Goal: Task Accomplishment & Management: Manage account settings

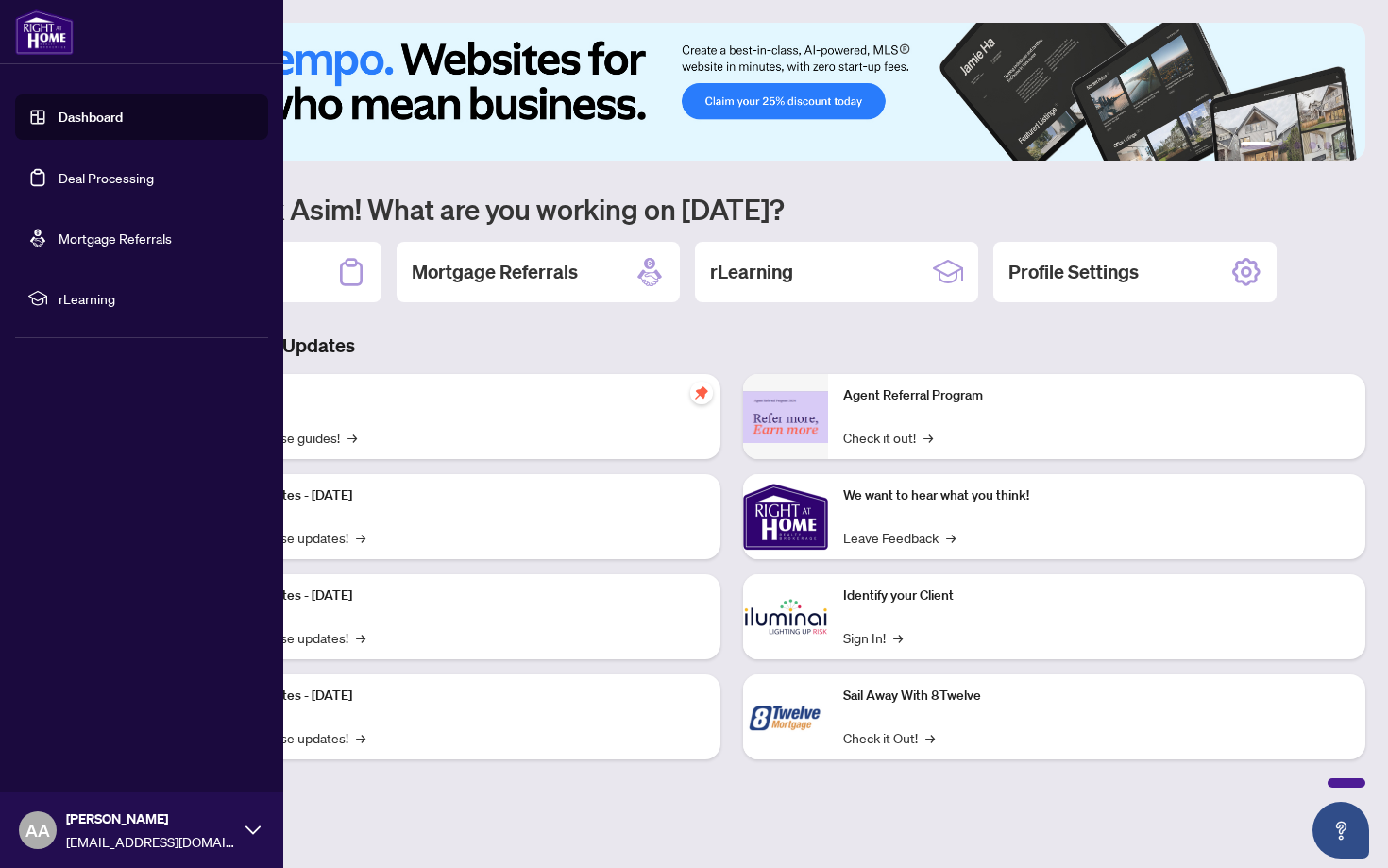
click at [59, 180] on link "Deal Processing" at bounding box center [106, 177] width 95 height 17
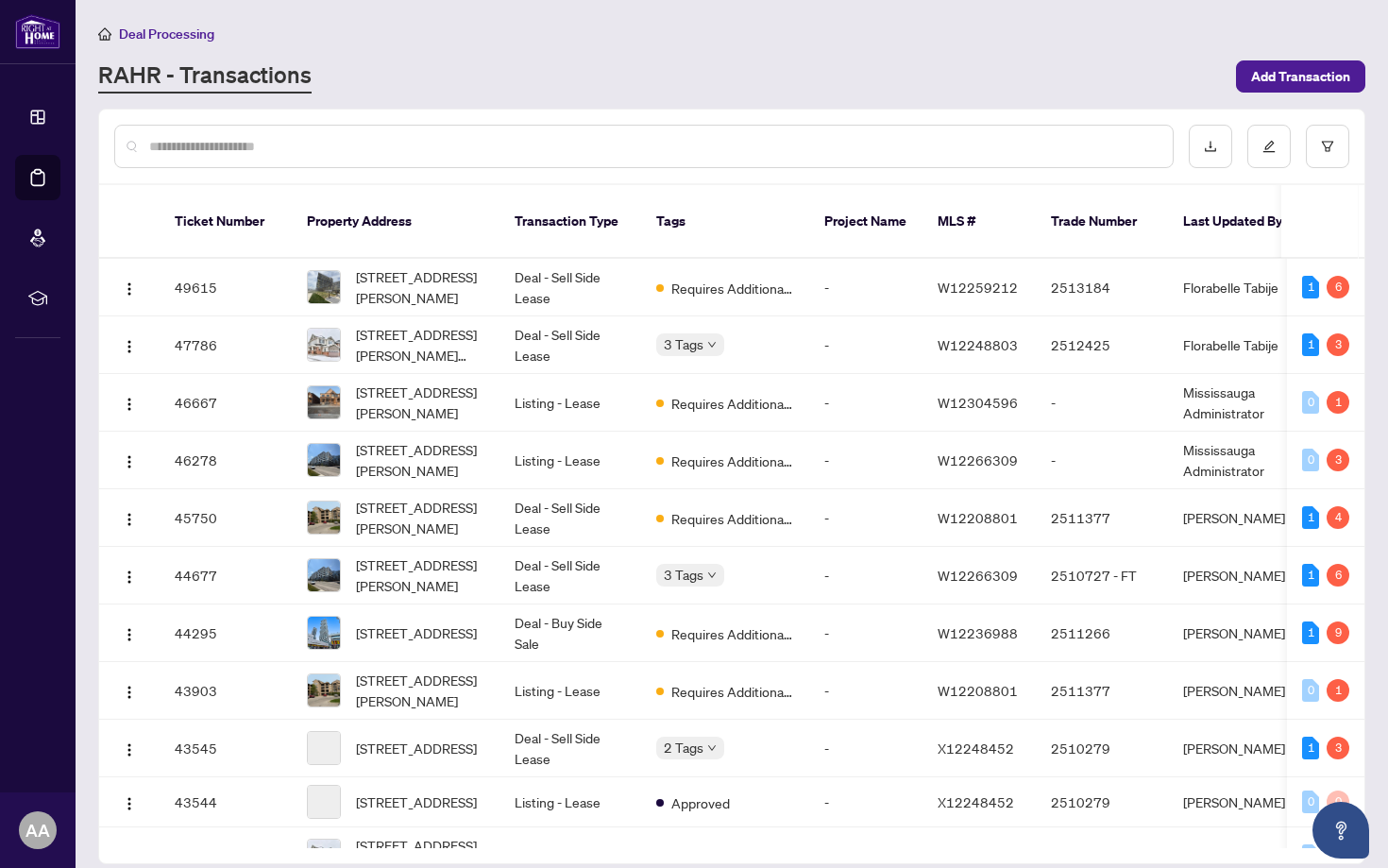
click at [742, 144] on input "text" at bounding box center [654, 145] width 1009 height 21
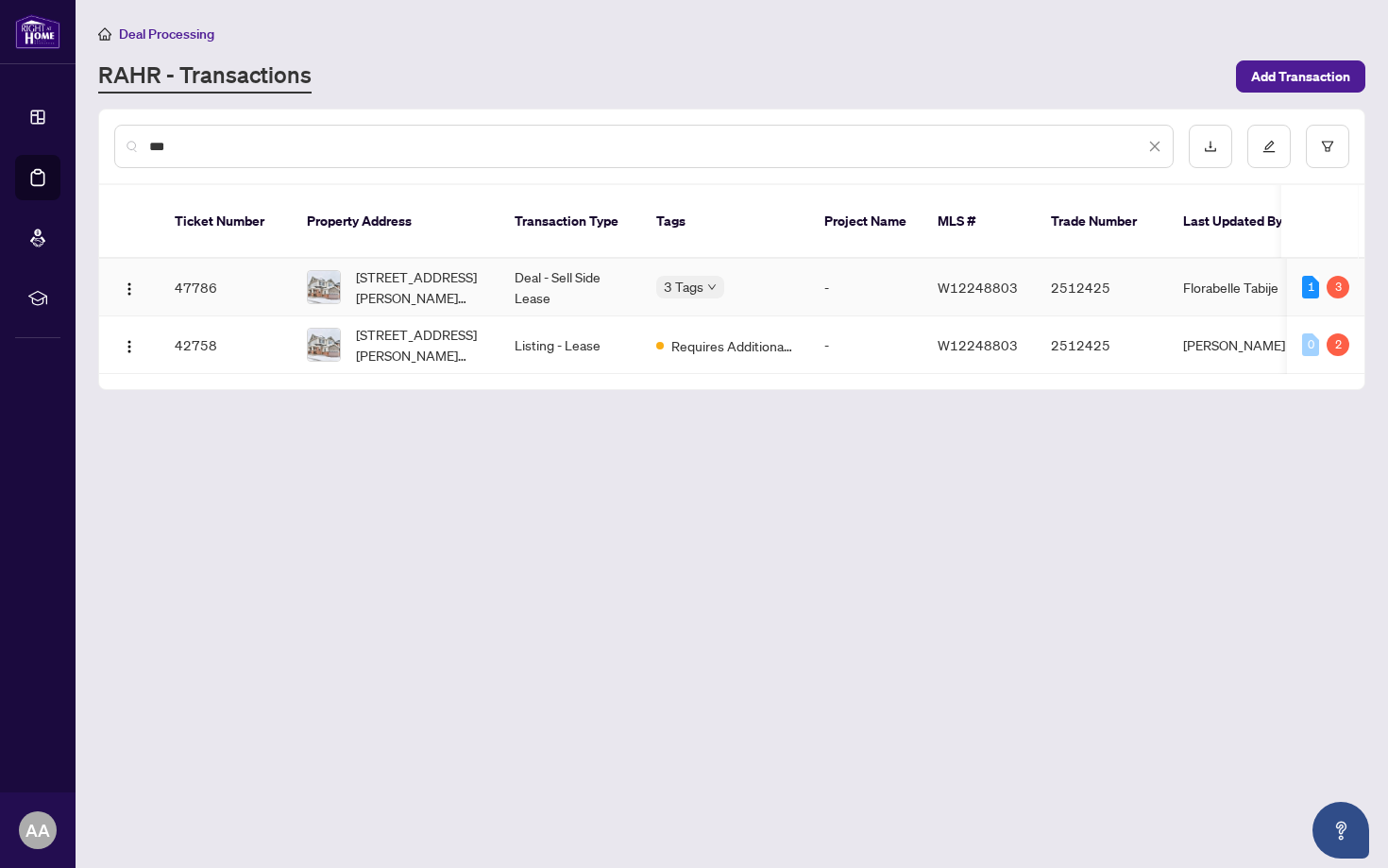
type input "***"
click at [595, 259] on td "Deal - Sell Side Lease" at bounding box center [570, 287] width 142 height 58
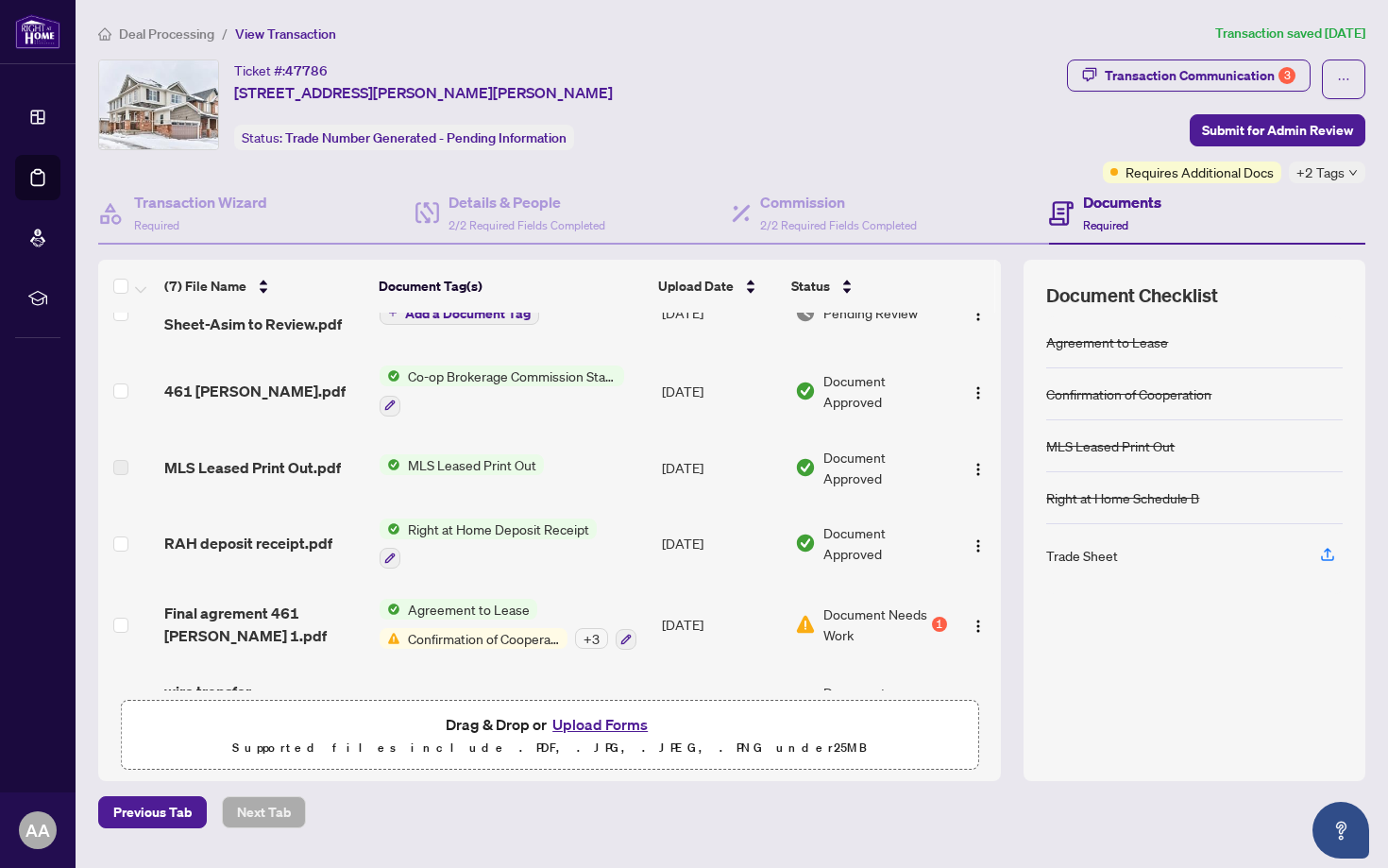
scroll to position [178, 0]
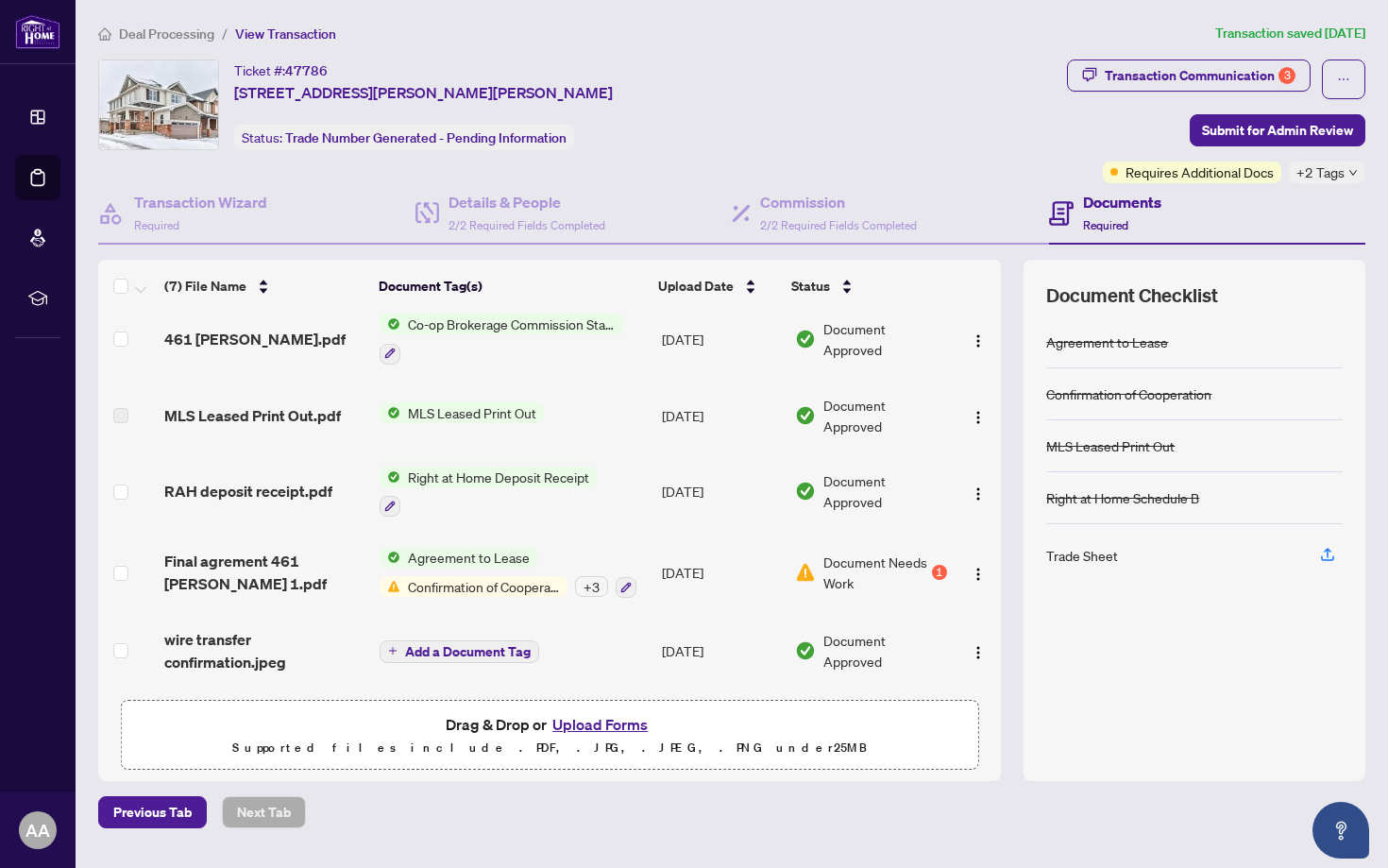
click at [593, 728] on button "Upload Forms" at bounding box center [600, 723] width 107 height 25
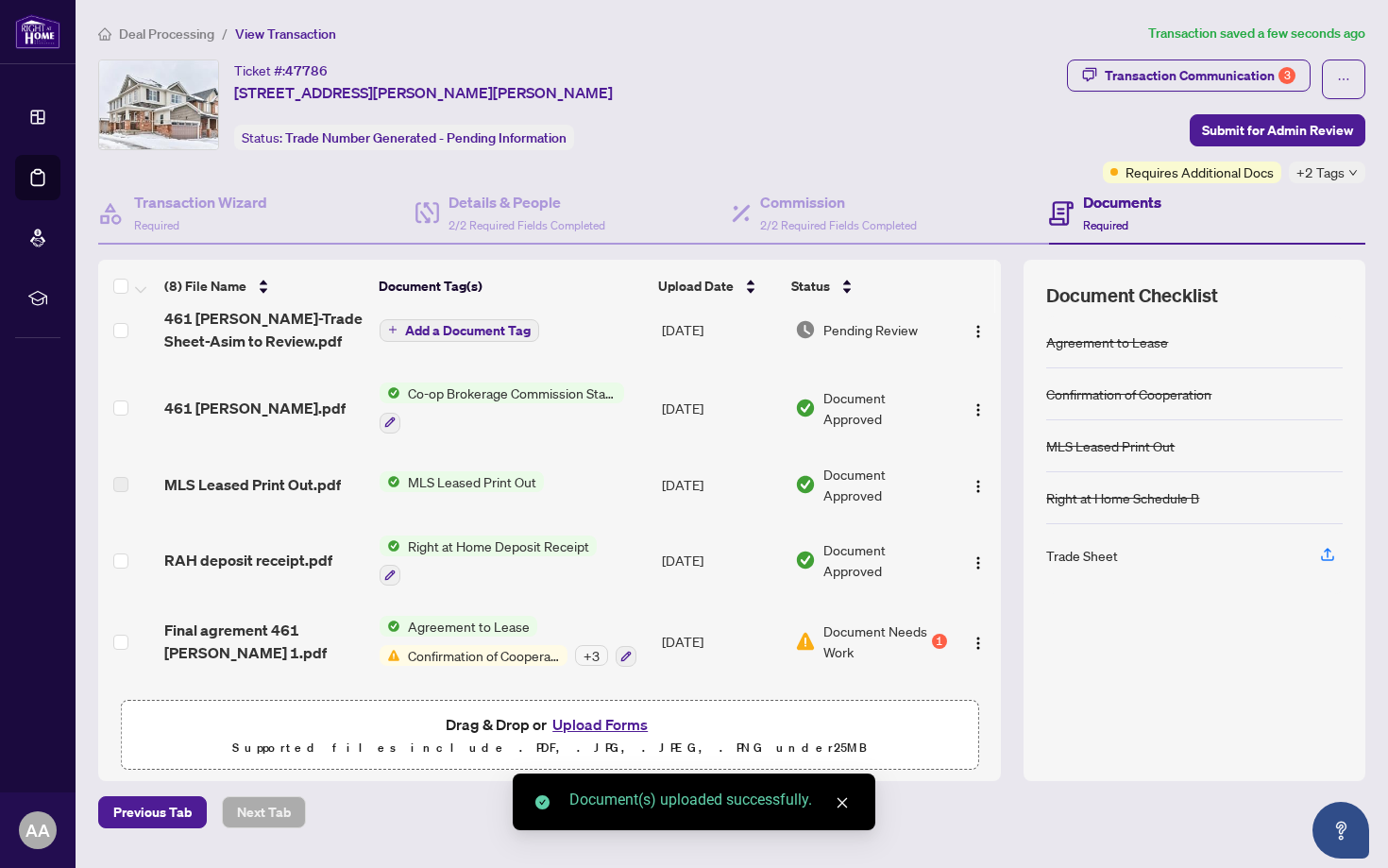
click at [499, 311] on th "Document Tag(s)" at bounding box center [510, 286] width 280 height 53
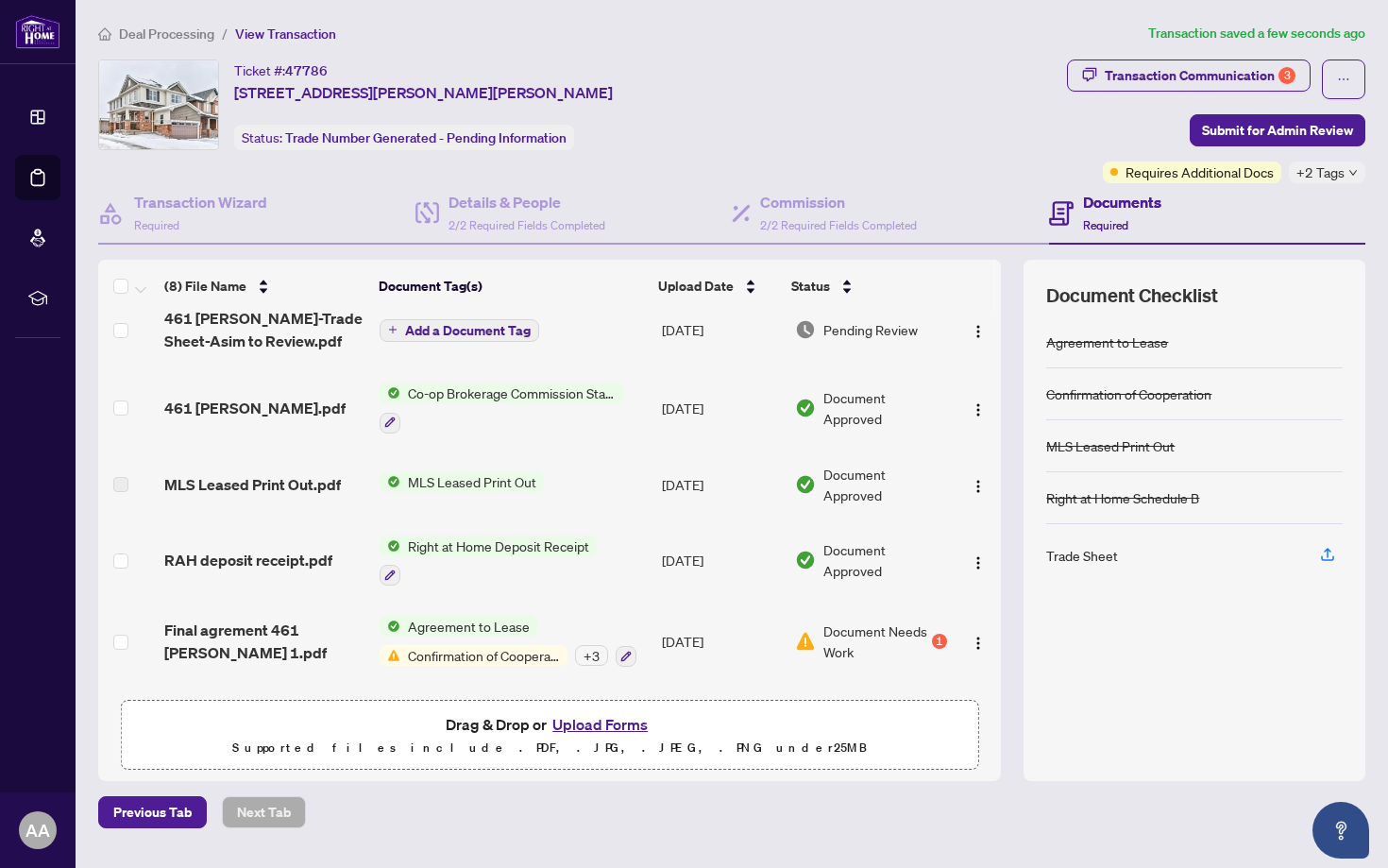
click at [499, 311] on th "Document Tag(s)" at bounding box center [510, 286] width 280 height 53
click at [501, 323] on span "Add a Document Tag" at bounding box center [468, 329] width 126 height 13
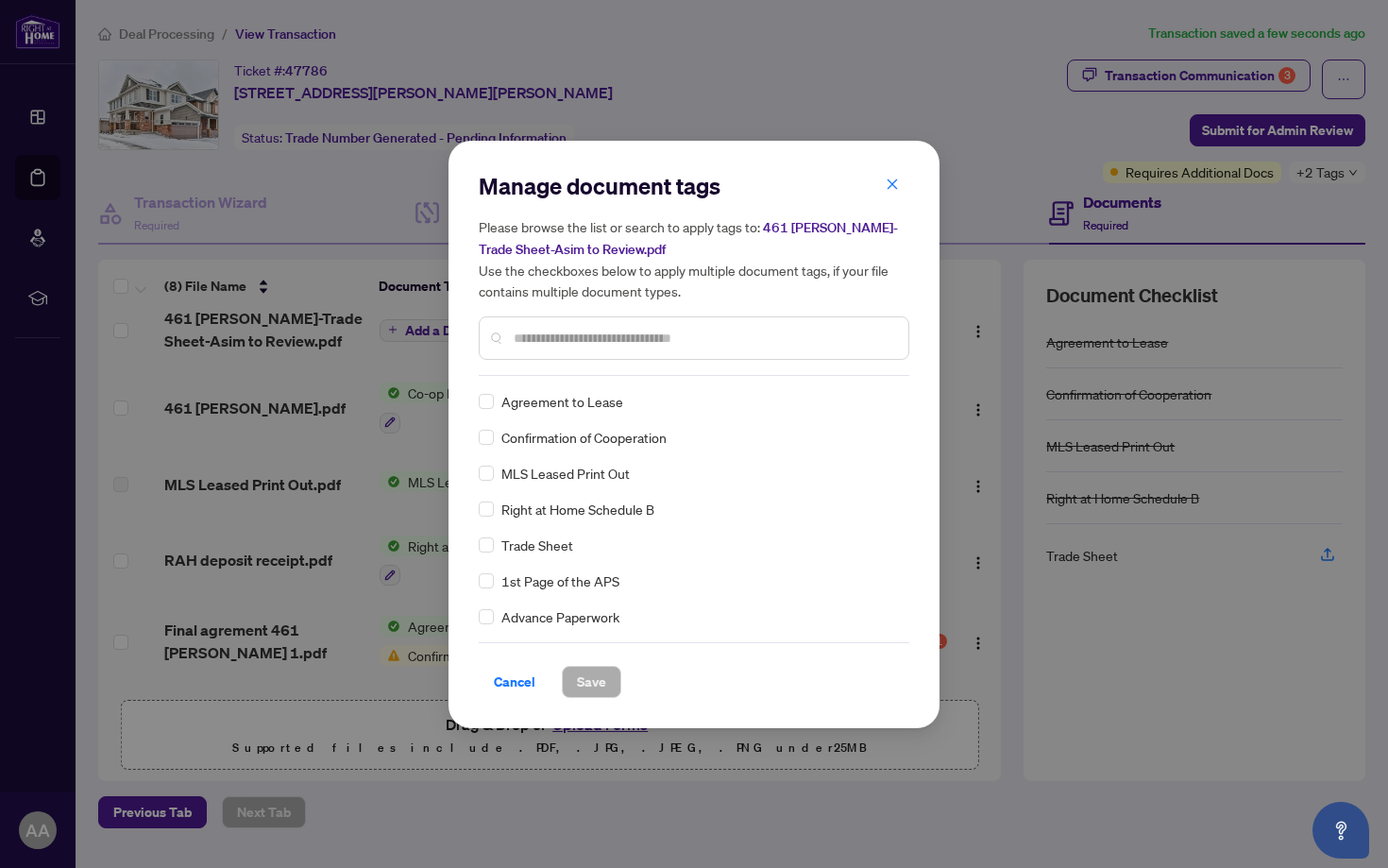
click at [665, 342] on input "text" at bounding box center [703, 337] width 379 height 21
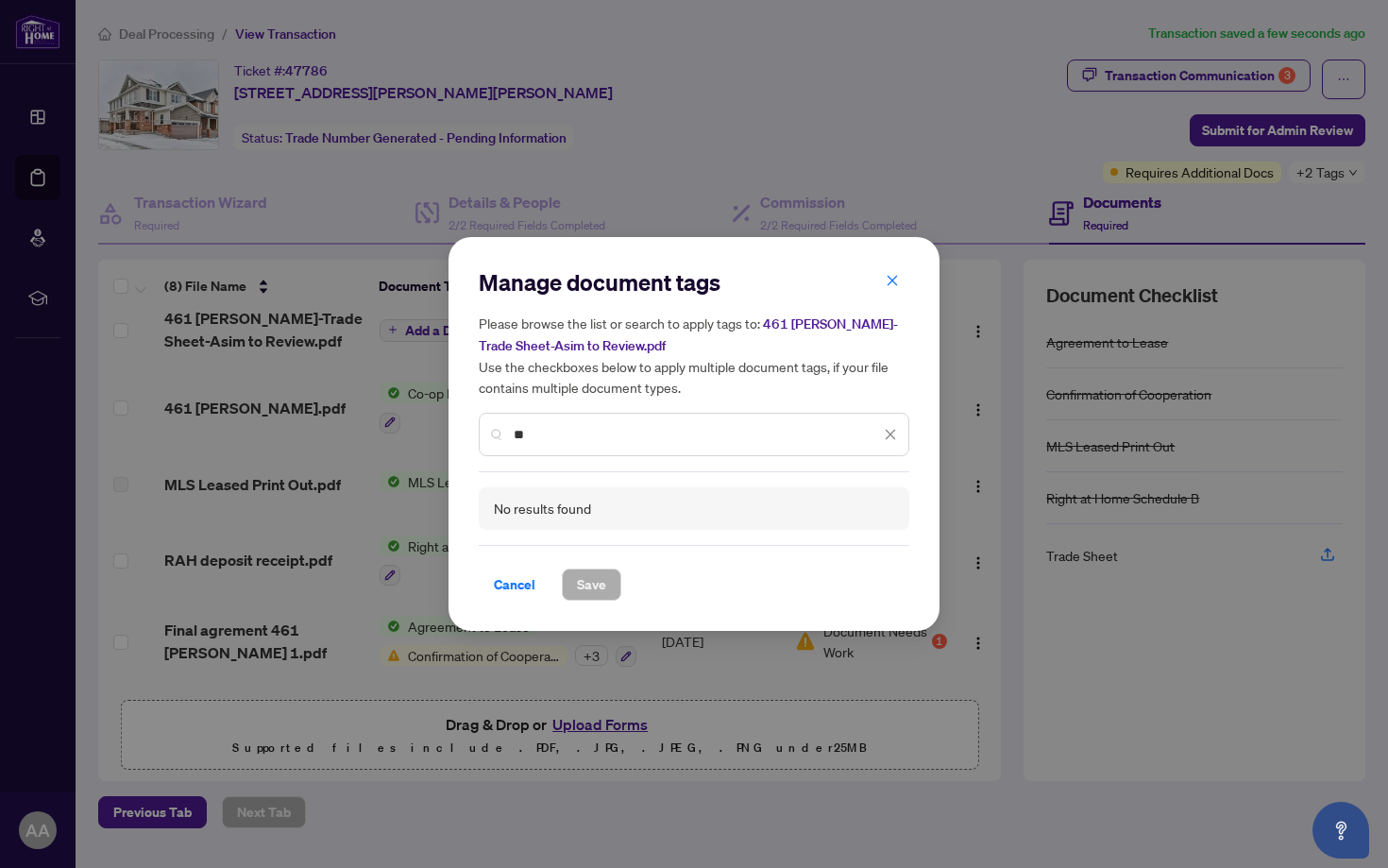
type input "*"
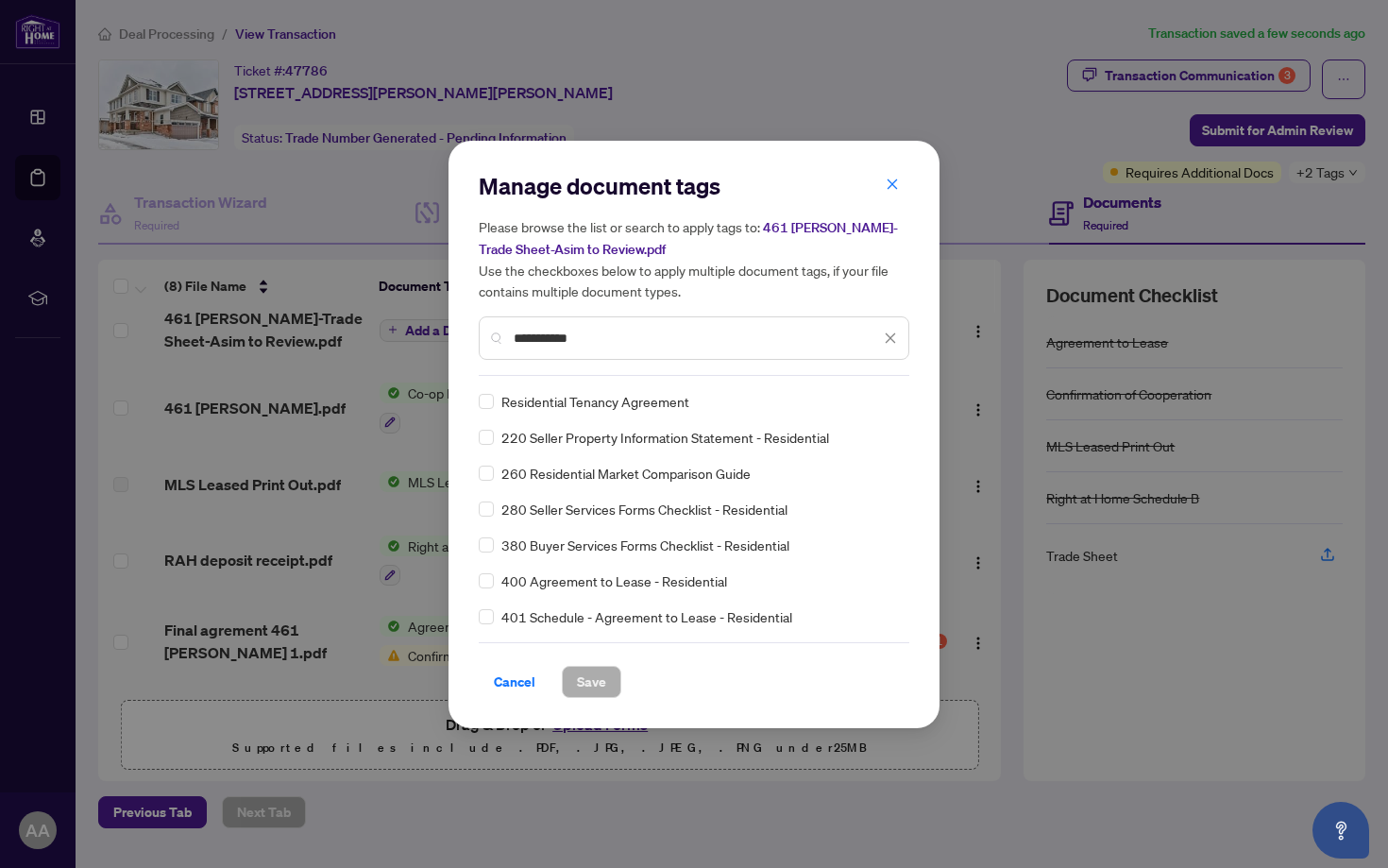
type input "**********"
click at [593, 684] on span "Save" at bounding box center [592, 681] width 29 height 30
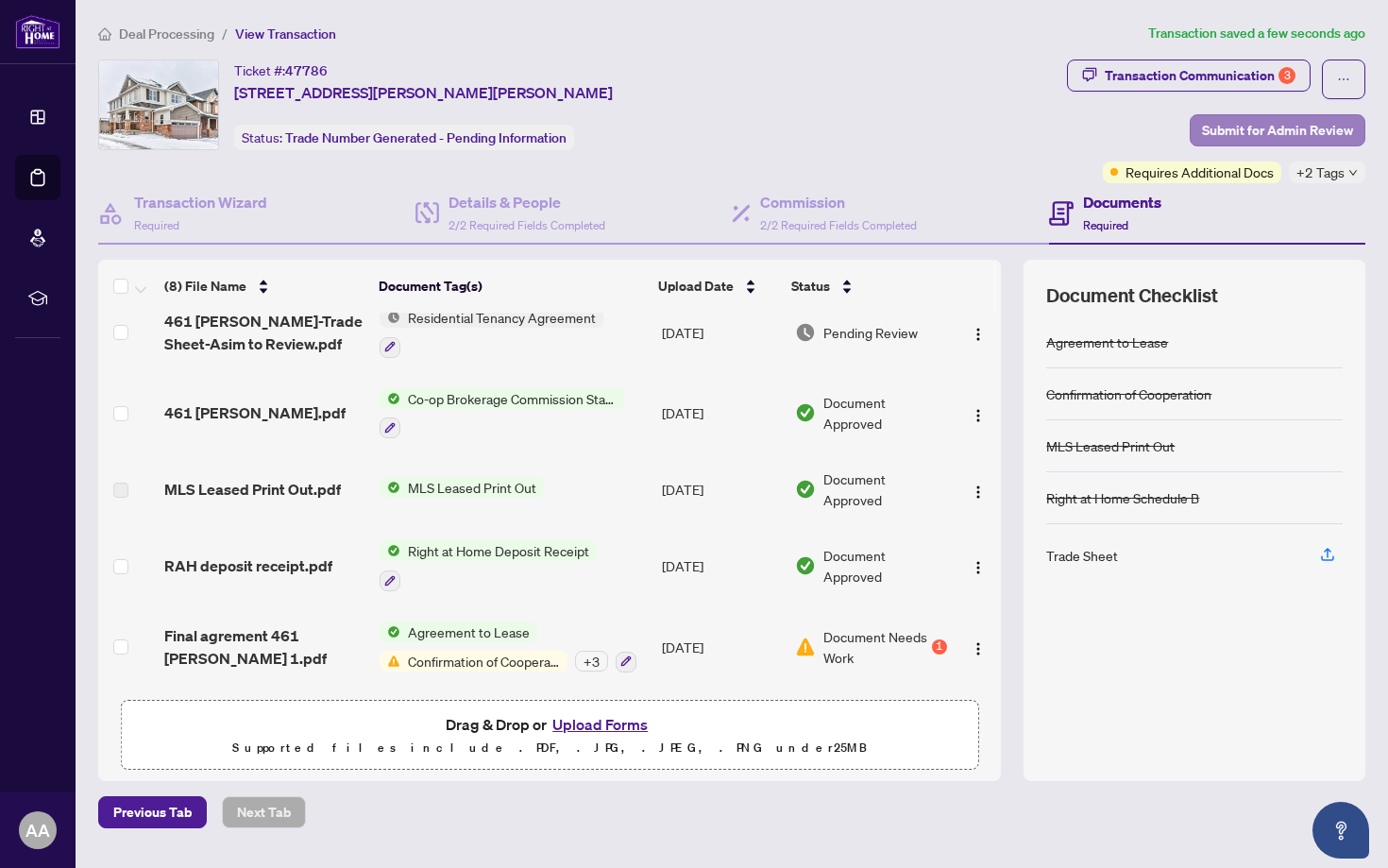
click at [1285, 125] on span "Submit for Admin Review" at bounding box center [1278, 130] width 151 height 30
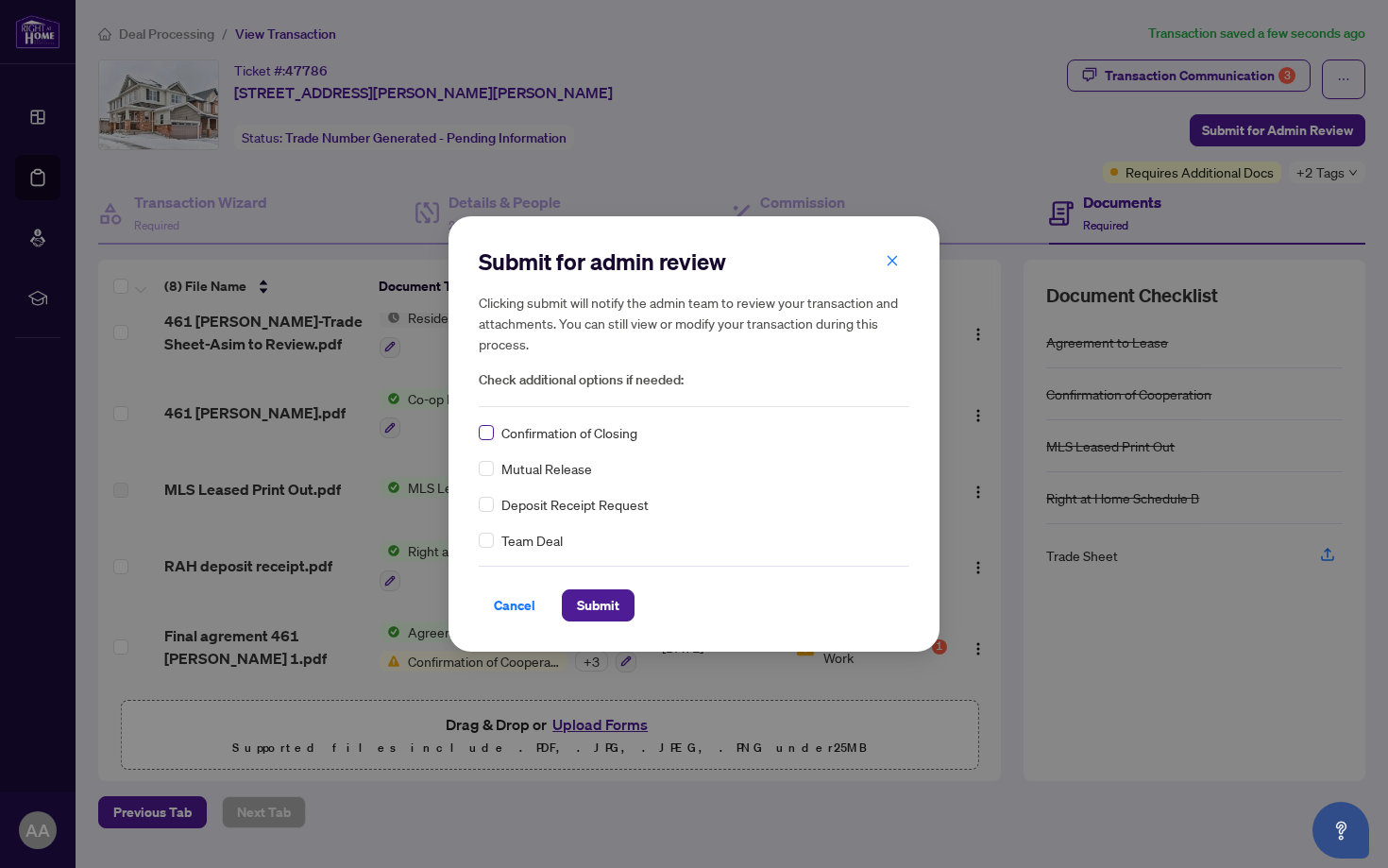
click at [492, 434] on span at bounding box center [486, 432] width 15 height 15
click at [606, 599] on span "Submit" at bounding box center [598, 605] width 42 height 30
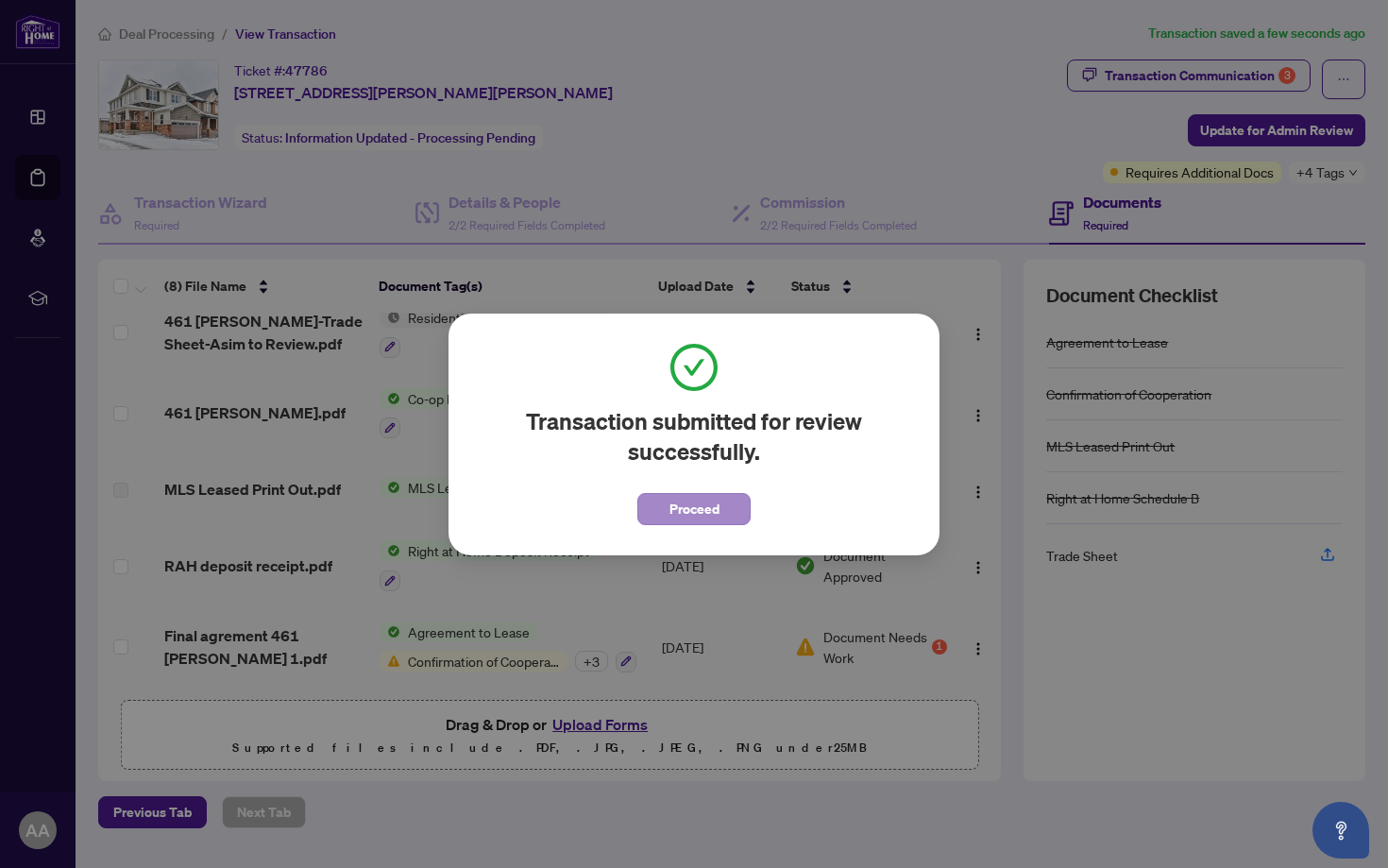
click at [687, 501] on span "Proceed" at bounding box center [694, 508] width 50 height 30
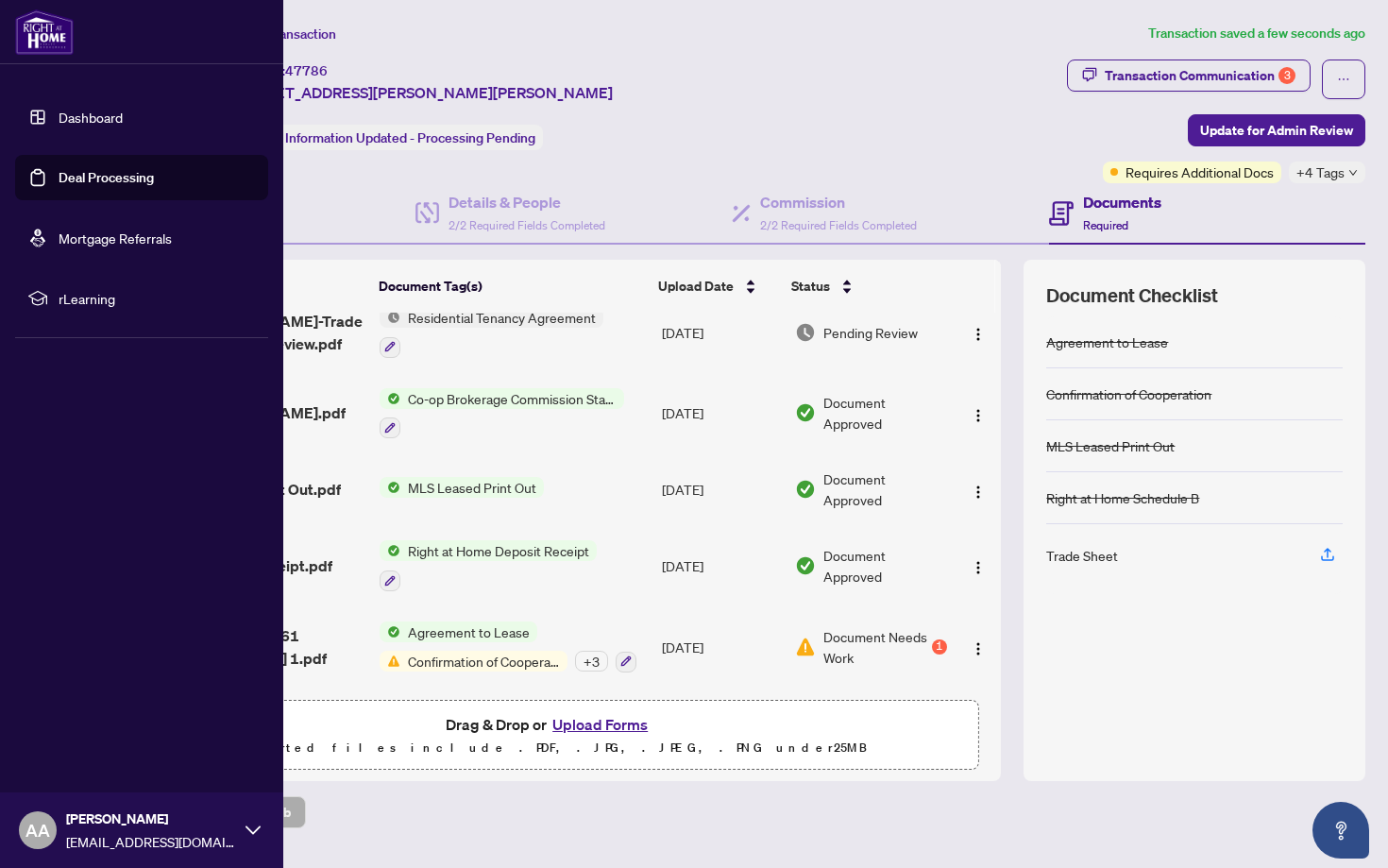
click at [59, 182] on link "Deal Processing" at bounding box center [106, 177] width 95 height 17
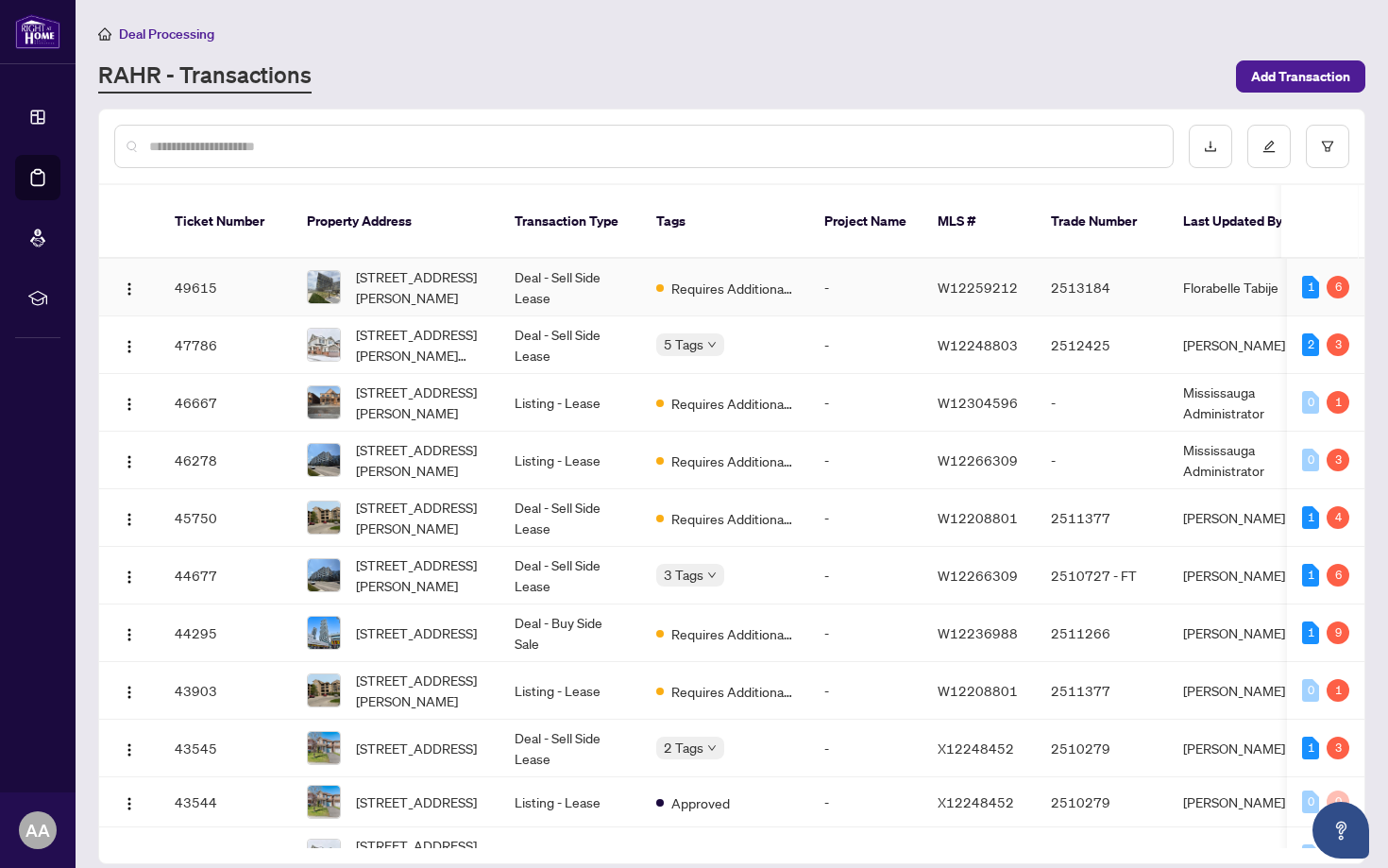
click at [600, 259] on td "Deal - Sell Side Lease" at bounding box center [570, 287] width 142 height 58
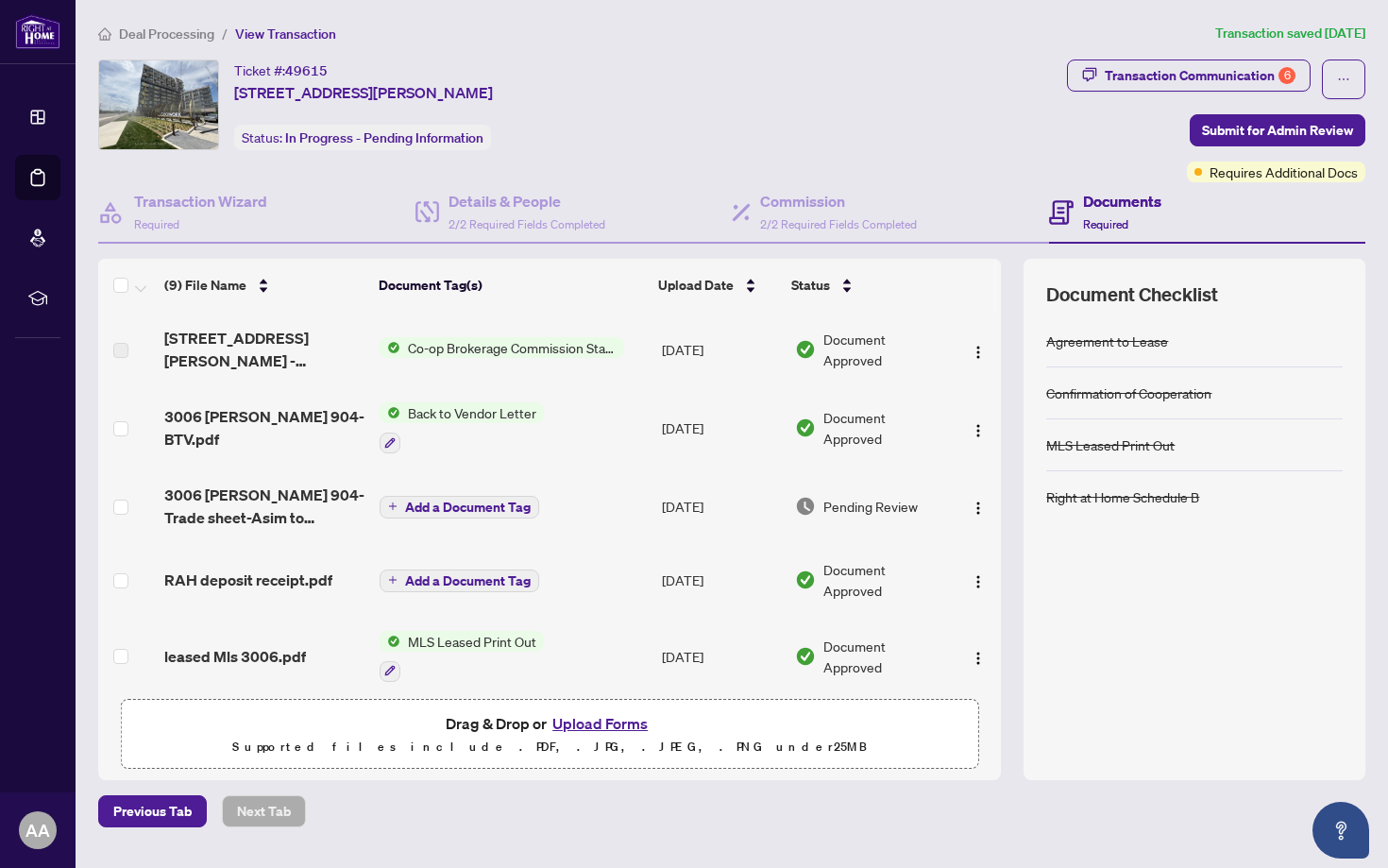
click at [608, 727] on button "Upload Forms" at bounding box center [600, 723] width 107 height 25
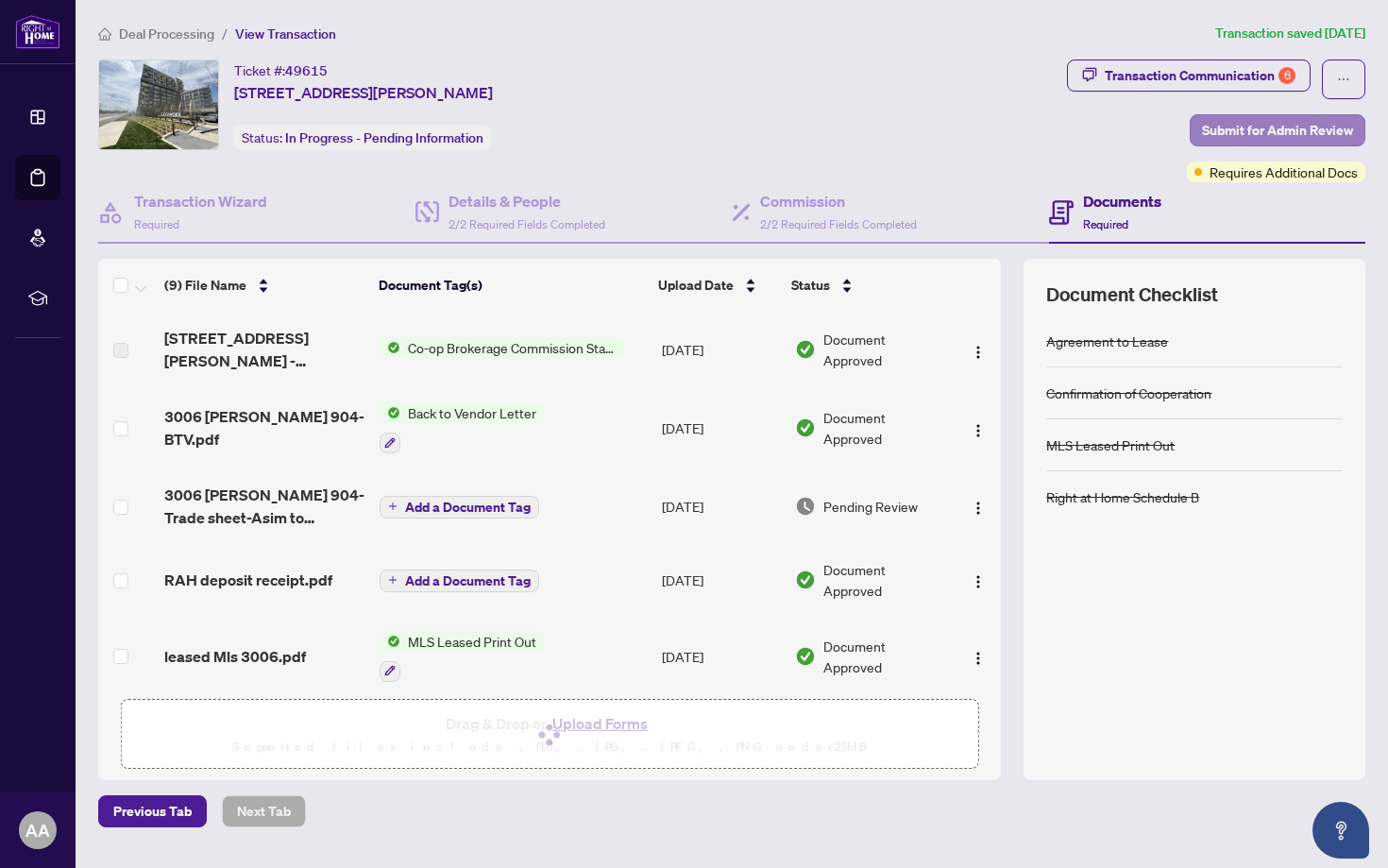
click at [1283, 138] on span "Submit for Admin Review" at bounding box center [1278, 130] width 151 height 30
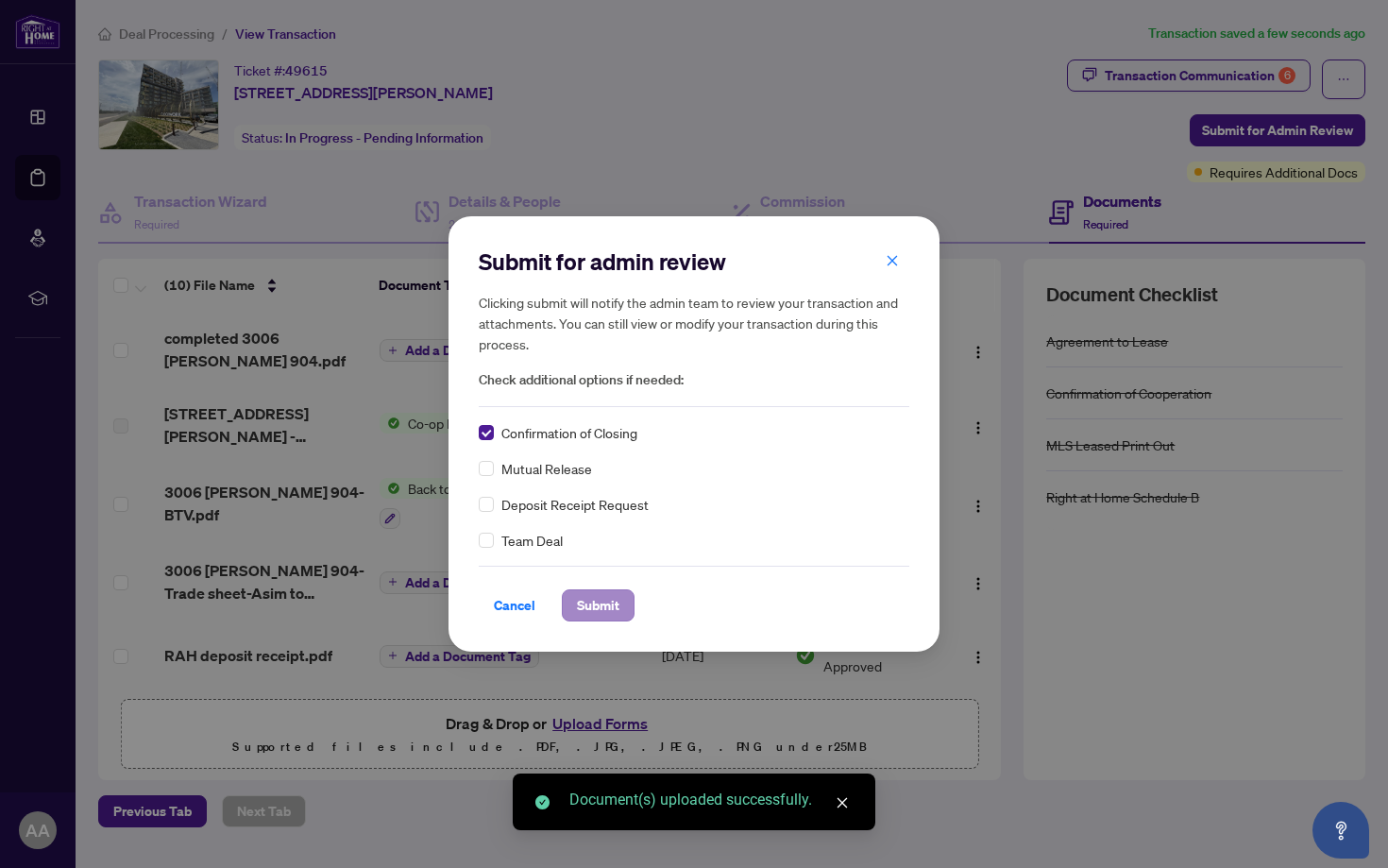
click at [614, 606] on span "Submit" at bounding box center [598, 605] width 42 height 30
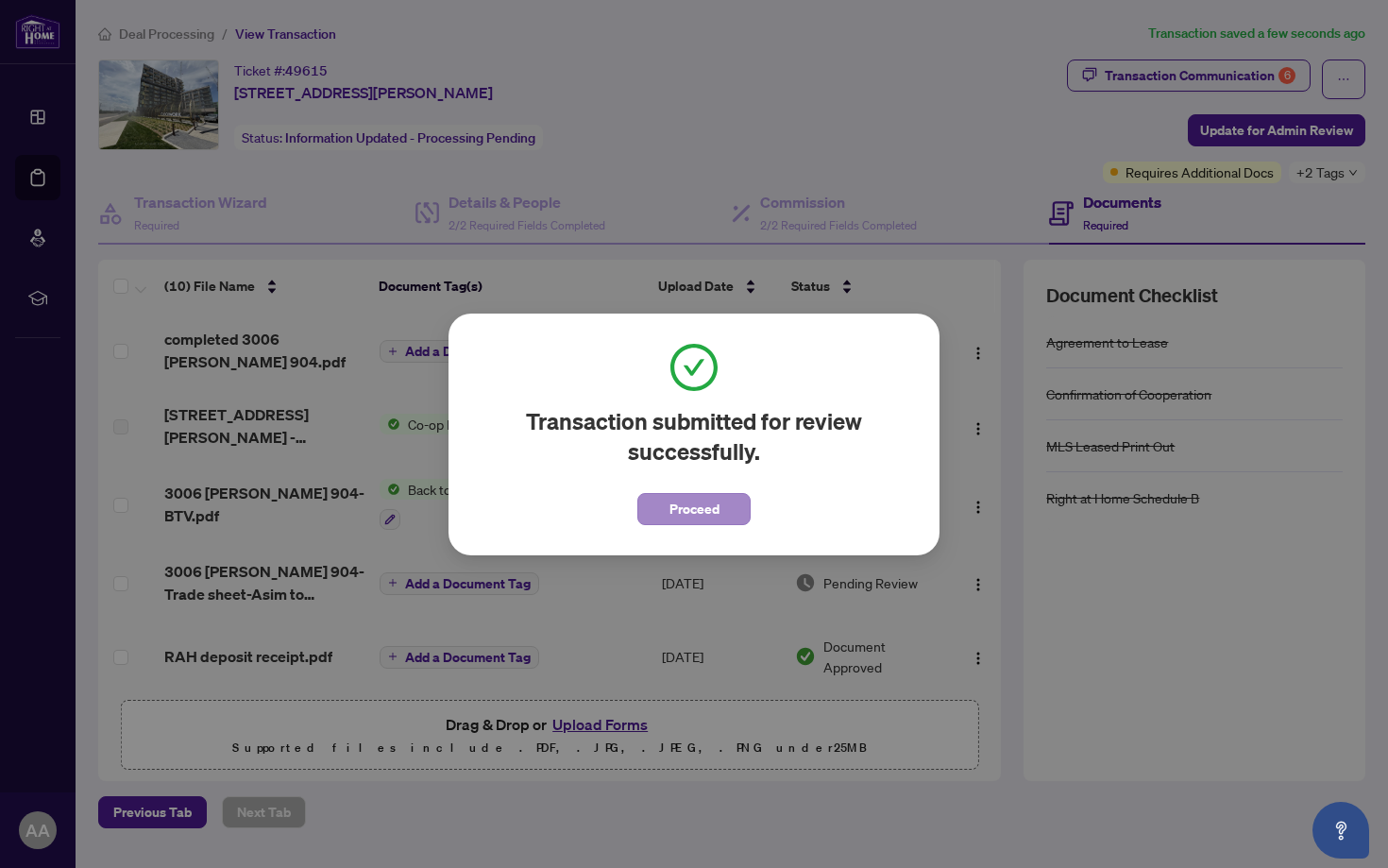
click at [700, 496] on span "Proceed" at bounding box center [694, 508] width 50 height 30
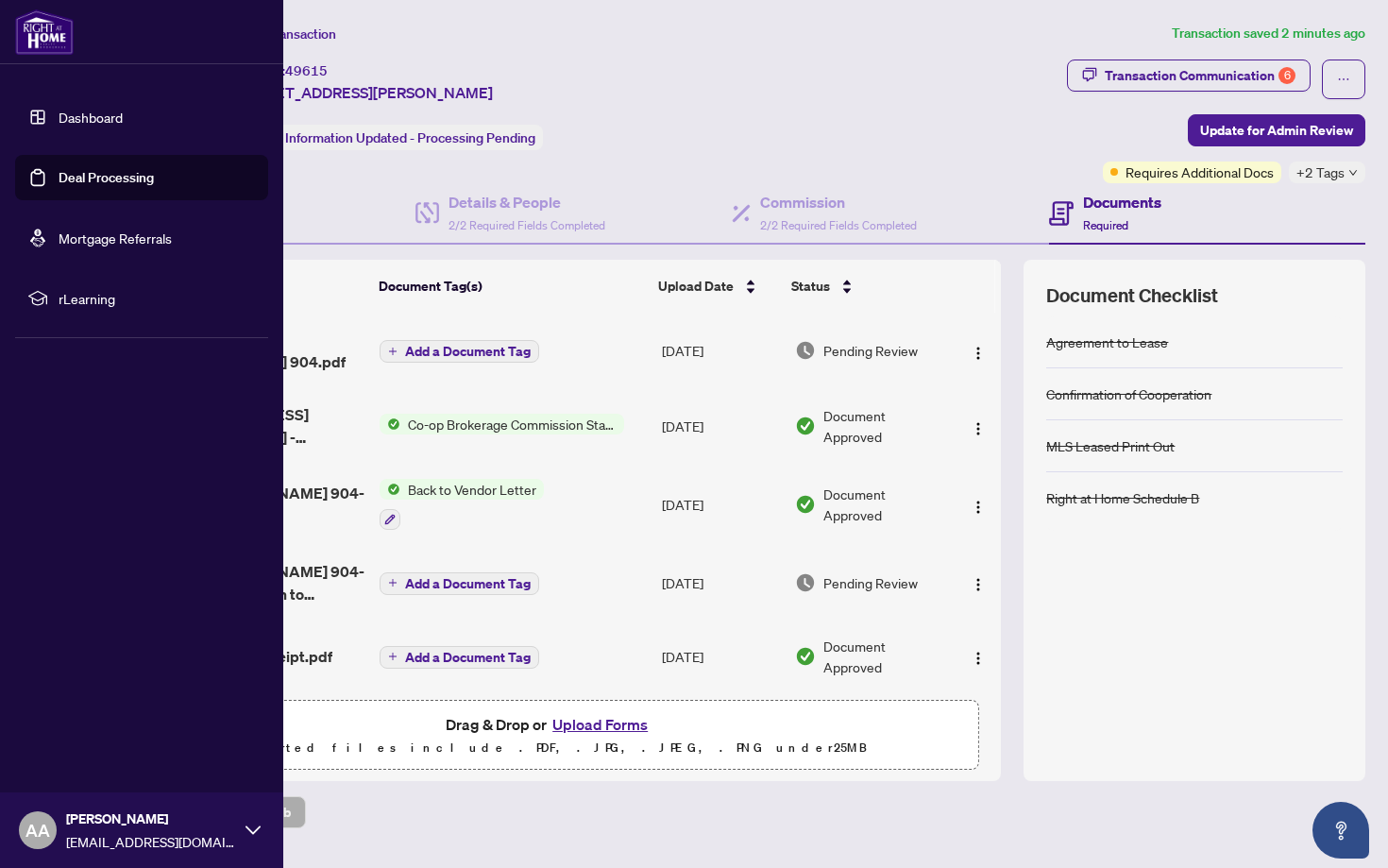
click at [59, 180] on link "Deal Processing" at bounding box center [106, 177] width 95 height 17
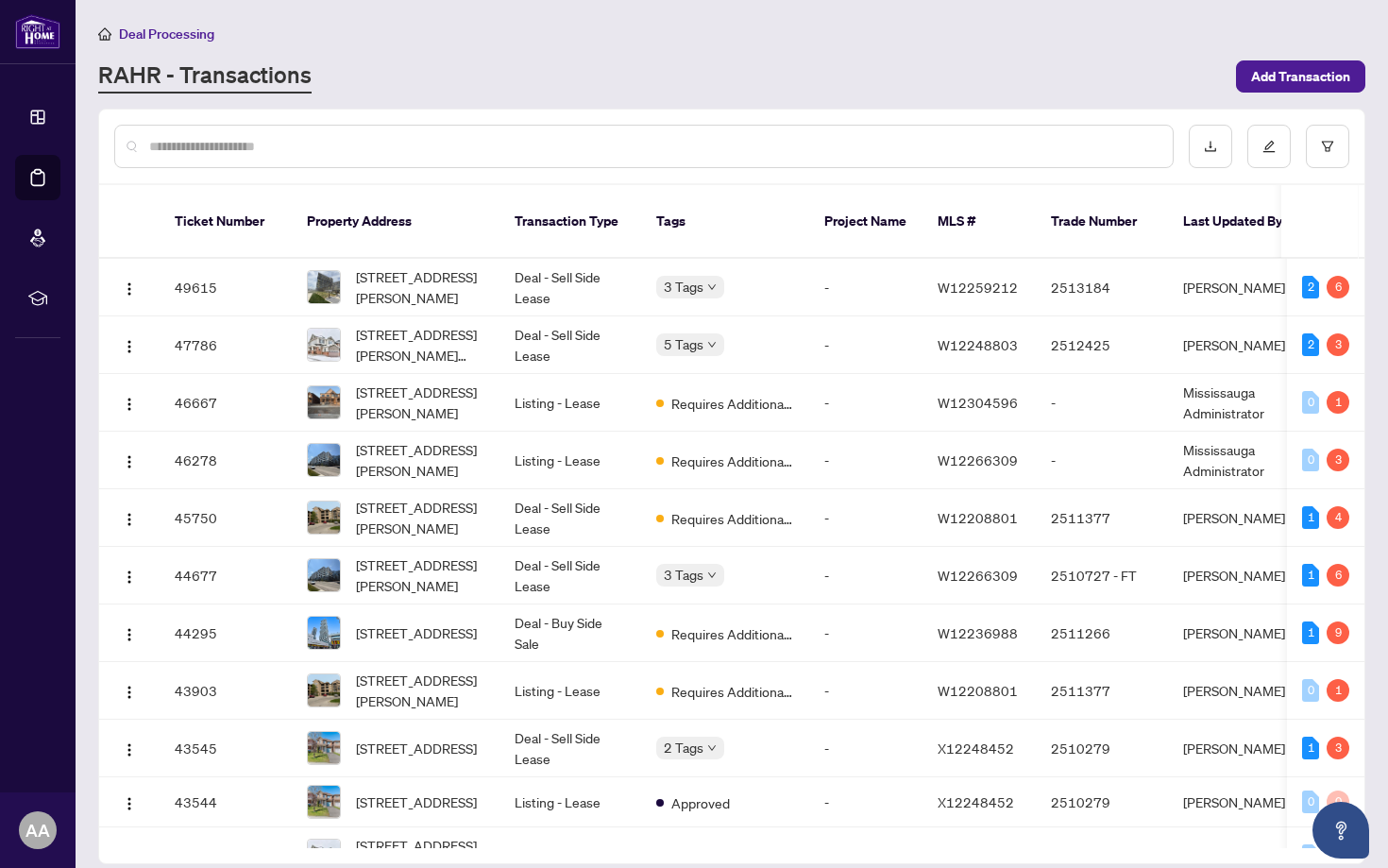
click at [561, 141] on input "text" at bounding box center [654, 145] width 1009 height 21
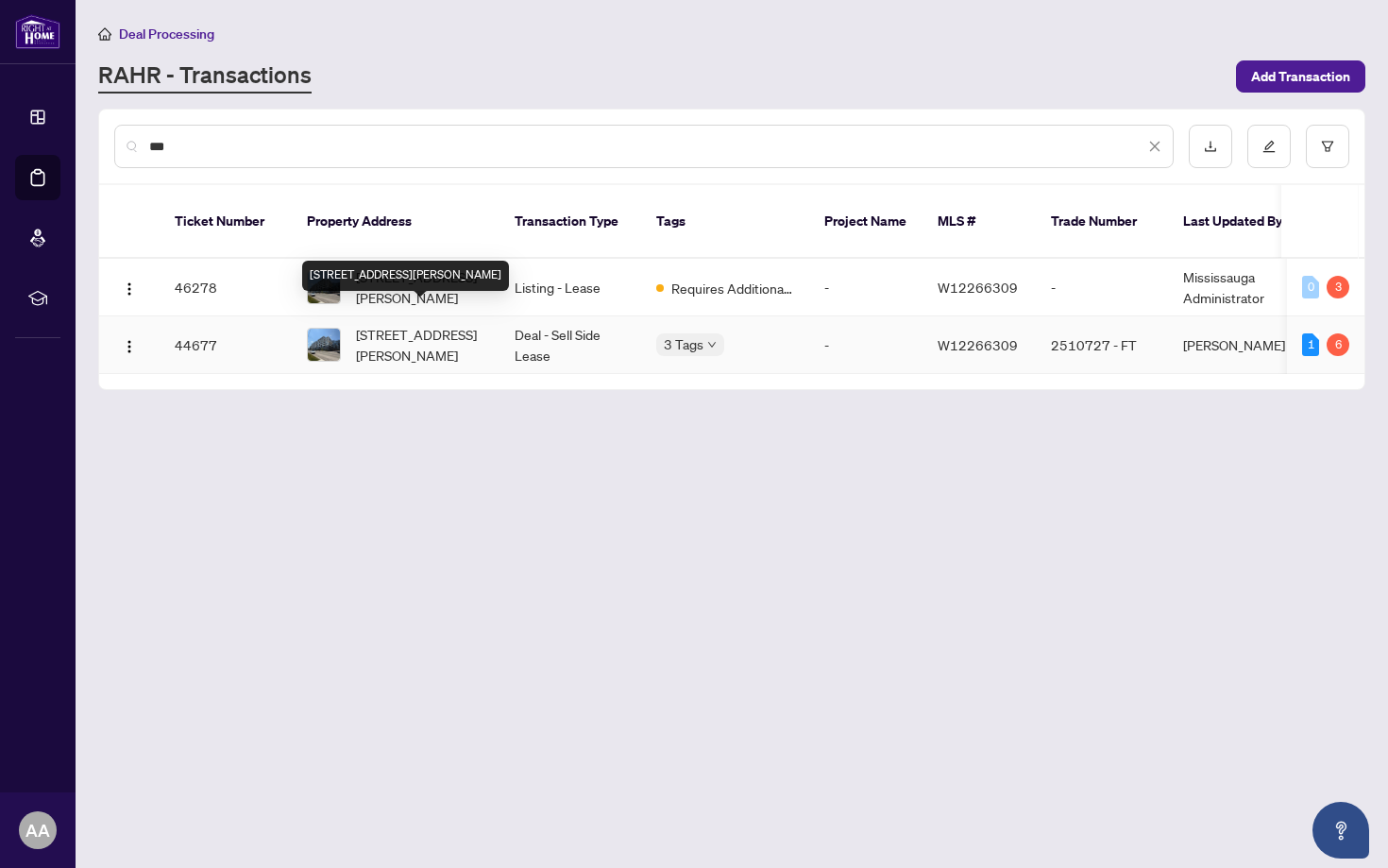
type input "***"
click at [437, 323] on span "[STREET_ADDRESS][PERSON_NAME]" at bounding box center [420, 344] width 129 height 41
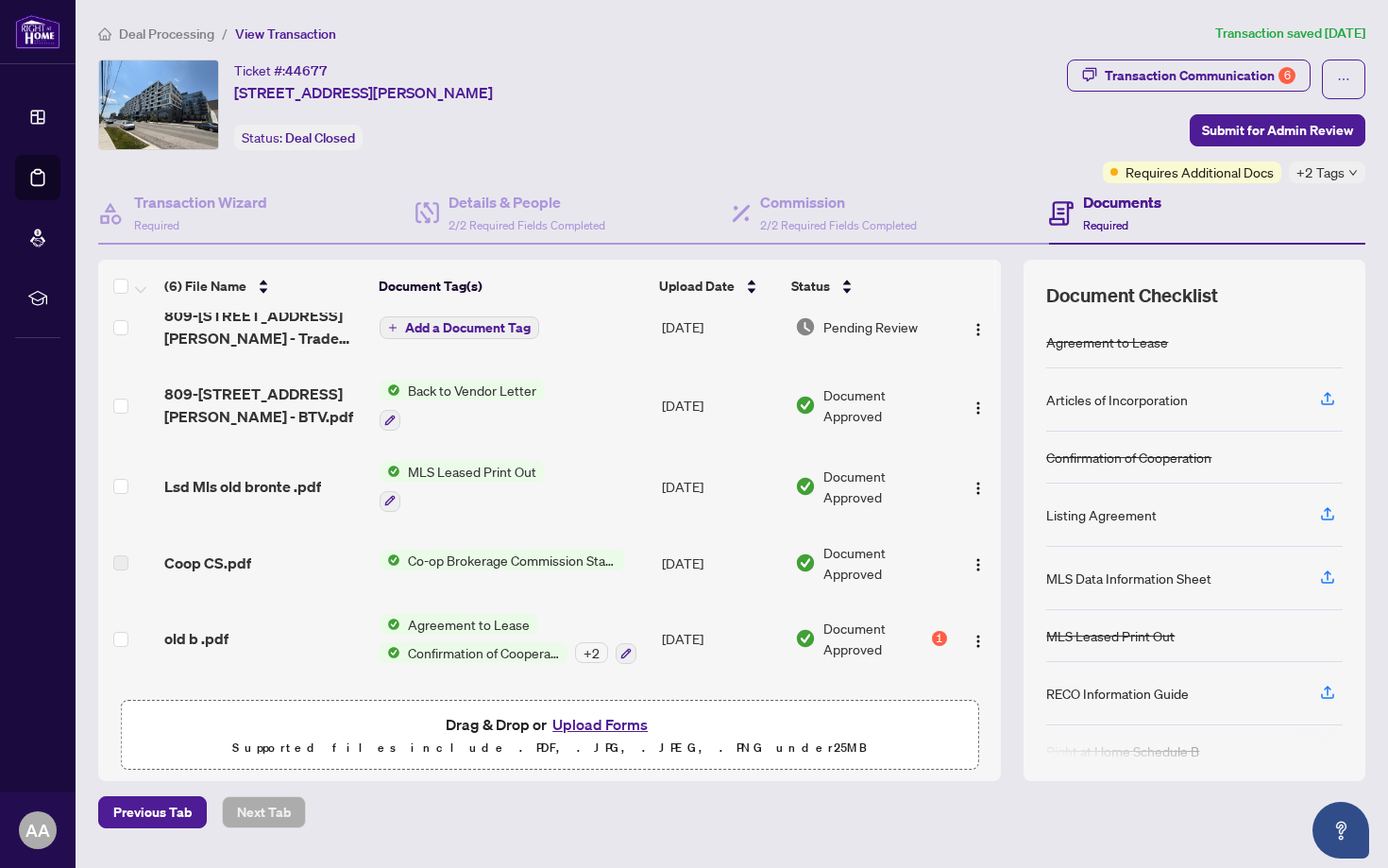
scroll to position [21, 0]
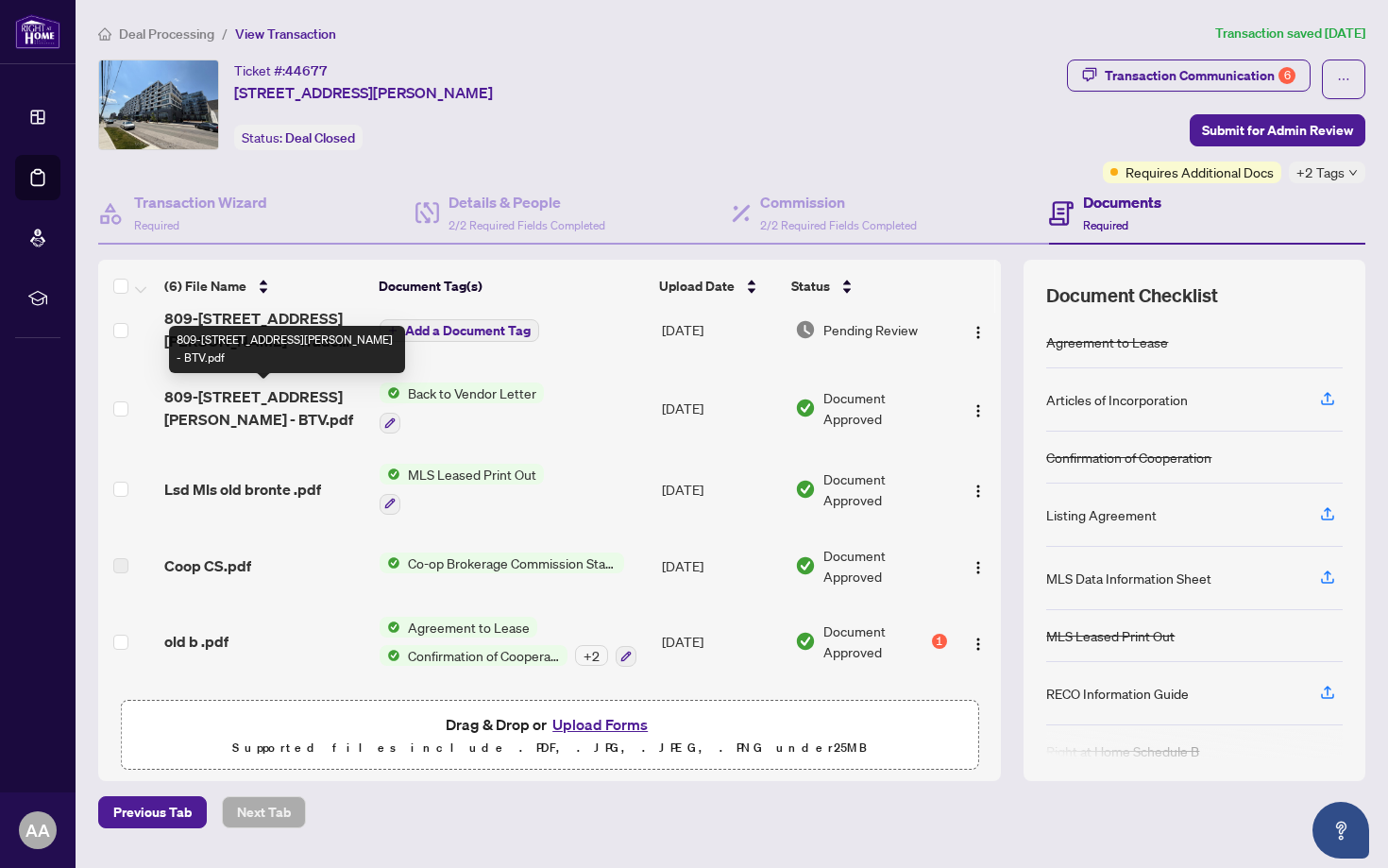
click at [246, 405] on span "809-[STREET_ADDRESS][PERSON_NAME] - BTV.pdf" at bounding box center [264, 408] width 201 height 45
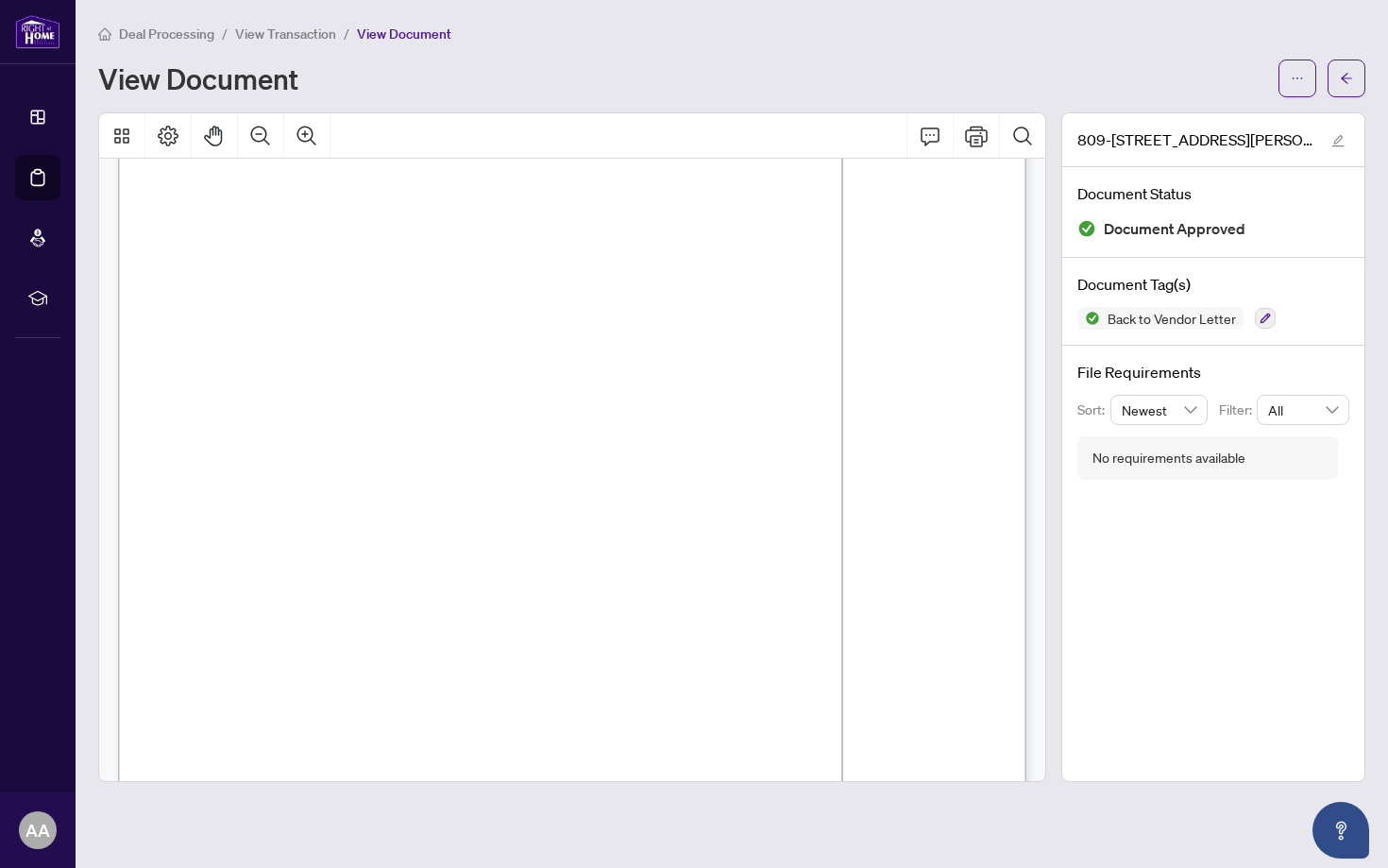
scroll to position [83, 0]
